Goal: Information Seeking & Learning: Learn about a topic

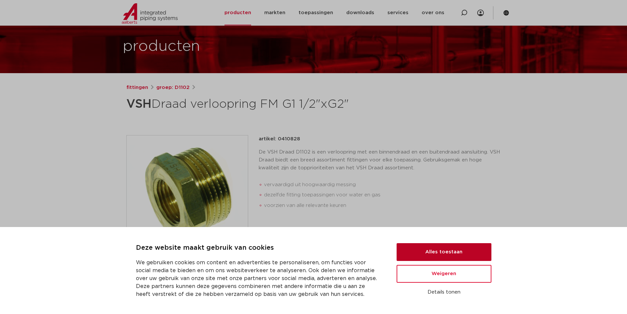
click at [442, 252] on button "Alles toestaan" at bounding box center [444, 252] width 95 height 18
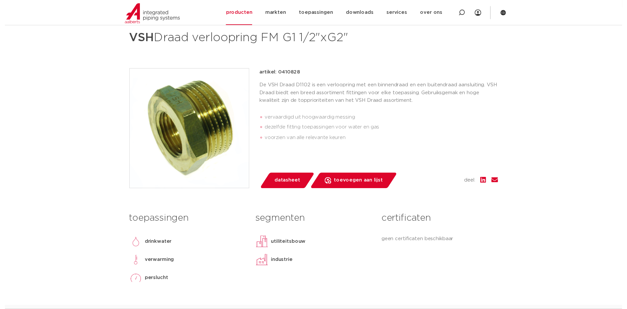
scroll to position [132, 0]
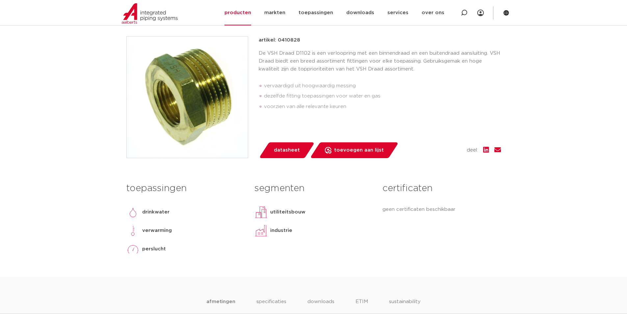
click at [281, 152] on span "datasheet" at bounding box center [287, 150] width 26 height 11
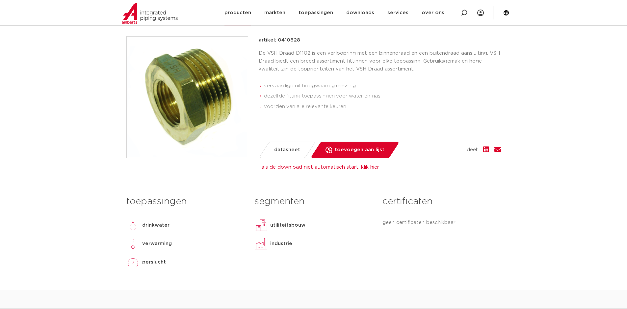
click at [541, 8] on section "Zoeken NIEUW: myIPS is beschikbaar meer info sluiten producten markten toepassi…" at bounding box center [313, 12] width 627 height 25
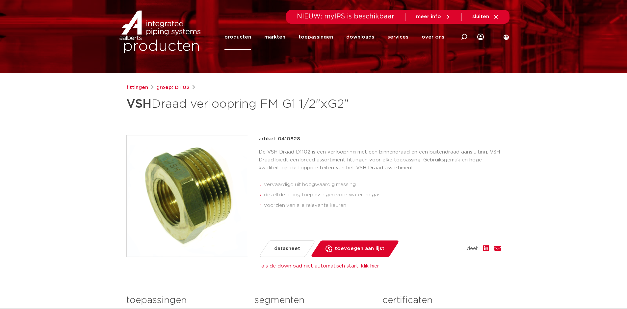
scroll to position [0, 0]
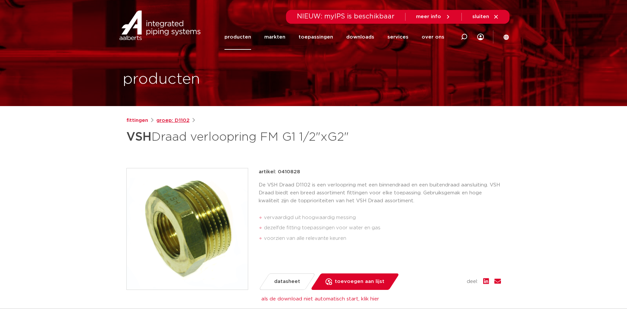
click at [169, 121] on link "groep: D1102" at bounding box center [172, 121] width 33 height 8
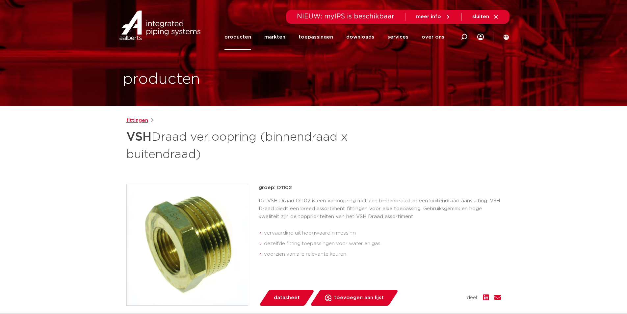
click at [136, 121] on link "fittingen" at bounding box center [137, 121] width 22 height 8
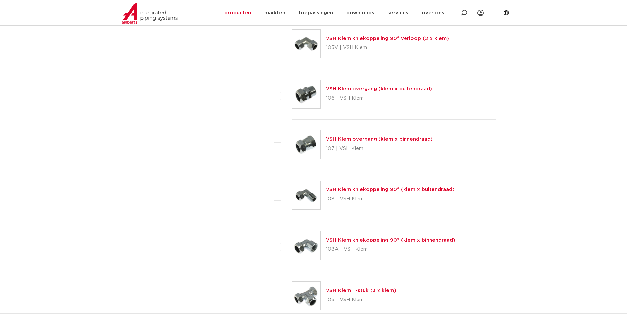
scroll to position [329, 0]
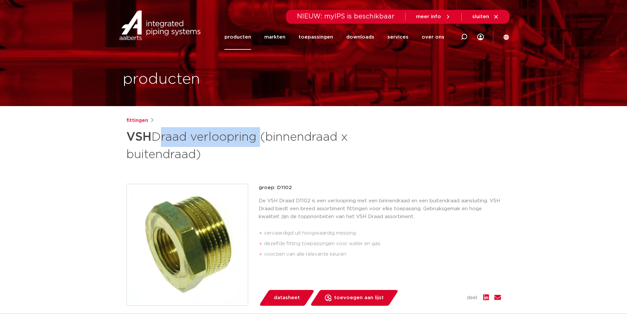
drag, startPoint x: 156, startPoint y: 136, endPoint x: 262, endPoint y: 138, distance: 106.0
click at [262, 138] on h1 "VSH Draad verloopring (binnendraad x buitendraad)" at bounding box center [249, 145] width 247 height 36
copy h1 "Draad verloopring"
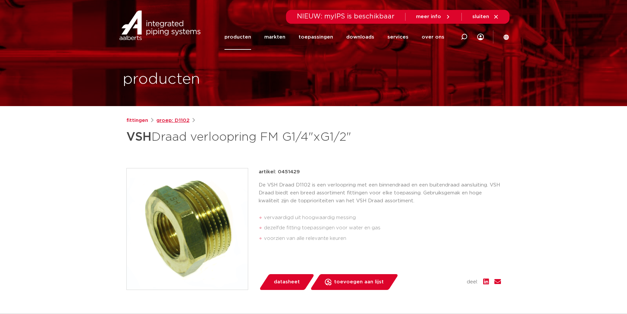
click at [171, 120] on link "groep: D1102" at bounding box center [172, 121] width 33 height 8
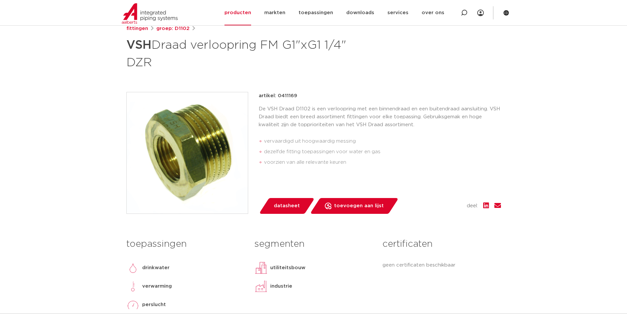
scroll to position [26, 0]
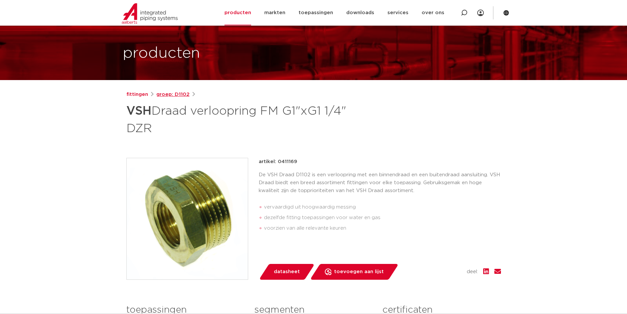
click at [168, 95] on link "groep: D1102" at bounding box center [172, 95] width 33 height 8
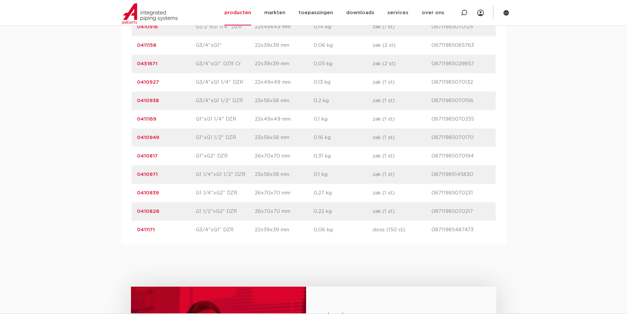
scroll to position [691, 0]
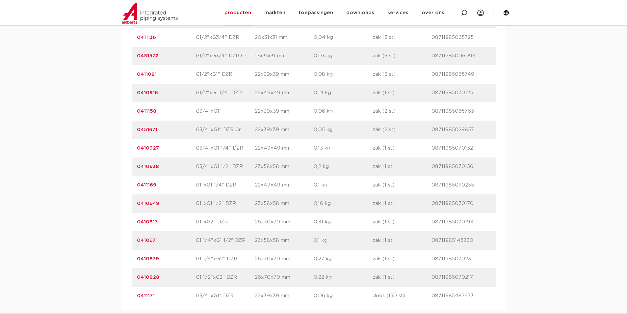
click at [148, 167] on link "0410938" at bounding box center [148, 166] width 22 height 5
